Goal: Entertainment & Leisure: Consume media (video, audio)

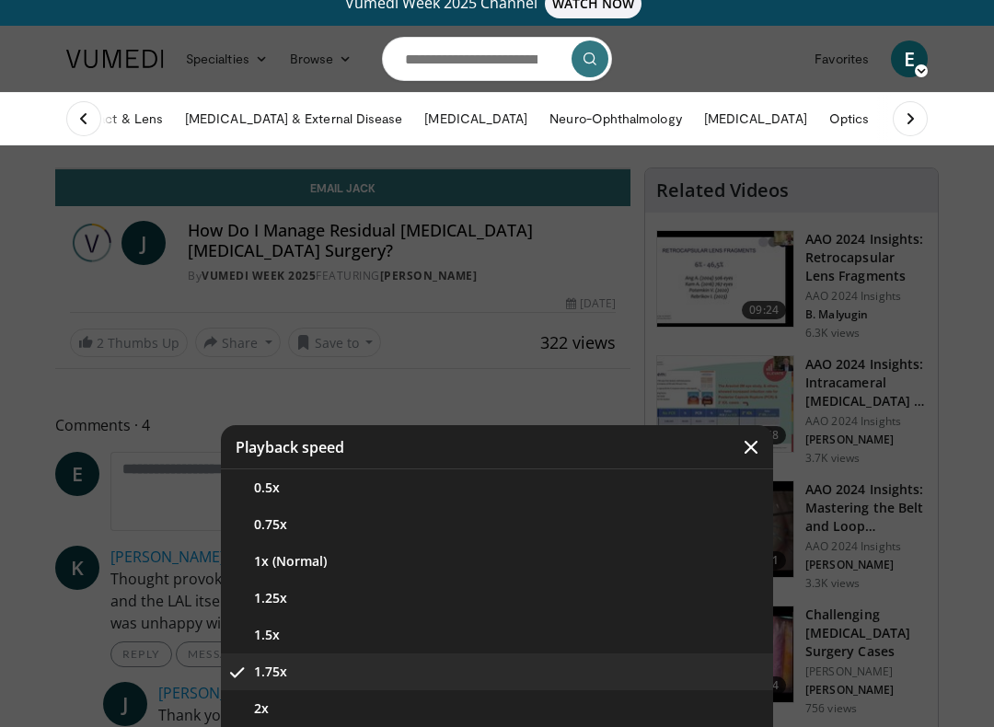
click at [271, 722] on button "2x" at bounding box center [497, 708] width 552 height 37
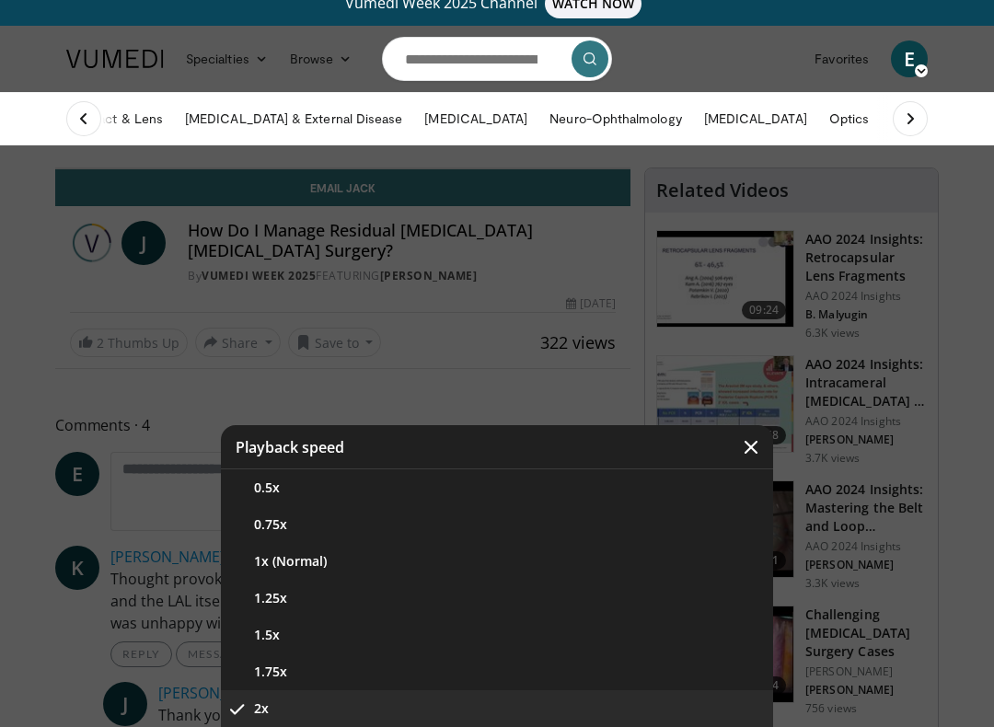
click at [914, 382] on div "Video Player" at bounding box center [497, 363] width 994 height 727
click at [876, 396] on div "Video Player" at bounding box center [497, 363] width 994 height 727
click at [747, 451] on icon "Video Player" at bounding box center [751, 447] width 18 height 18
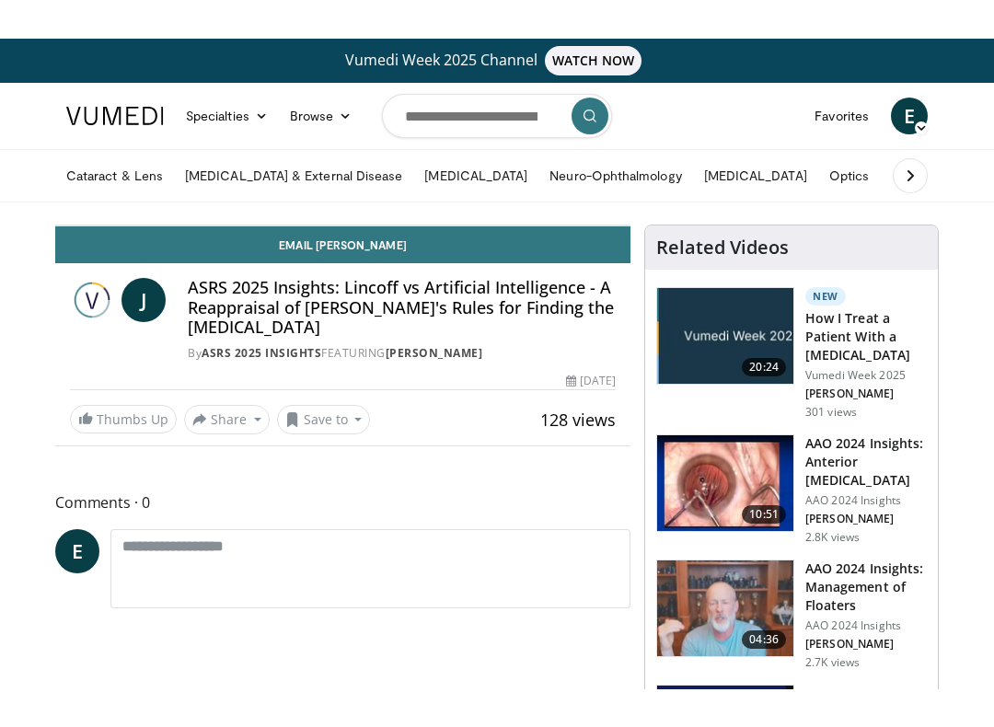
scroll to position [18, 0]
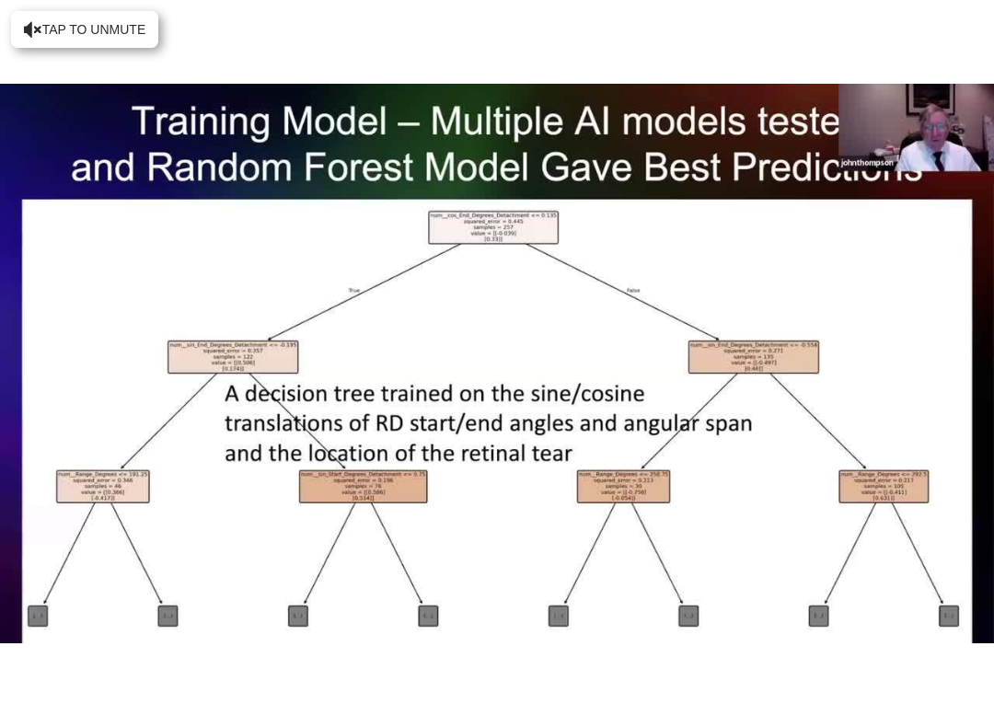
click at [125, 31] on div "10 seconds Tap to unmute" at bounding box center [497, 363] width 994 height 727
